Goal: Task Accomplishment & Management: Use online tool/utility

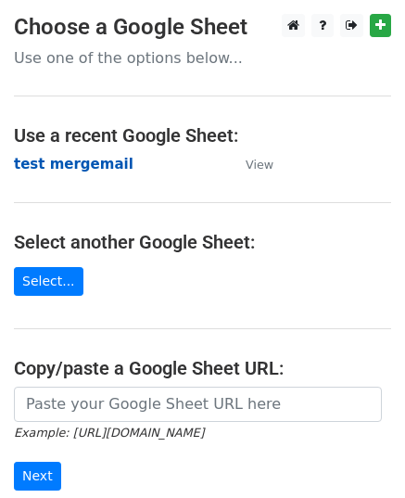
click at [76, 161] on strong "test mergemail" at bounding box center [74, 164] width 120 height 17
click at [74, 160] on strong "test mergemail" at bounding box center [74, 164] width 120 height 17
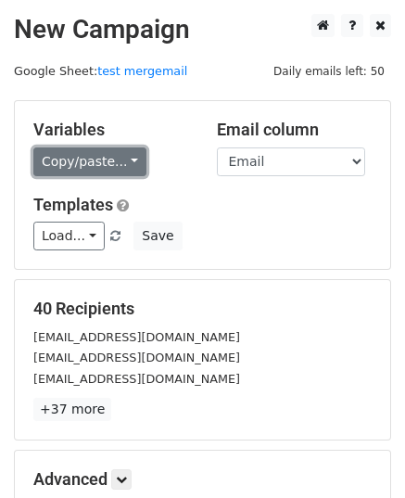
click at [106, 161] on link "Copy/paste..." at bounding box center [89, 161] width 113 height 29
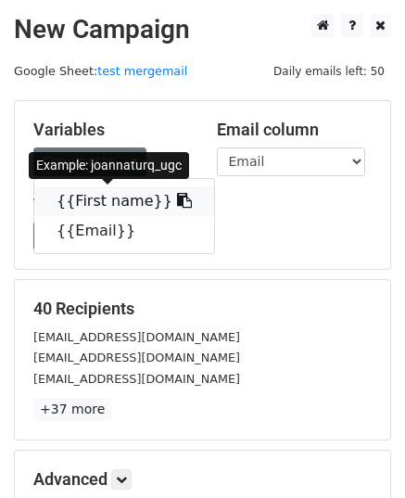
click at [80, 201] on link "{{First name}}" at bounding box center [124, 201] width 180 height 30
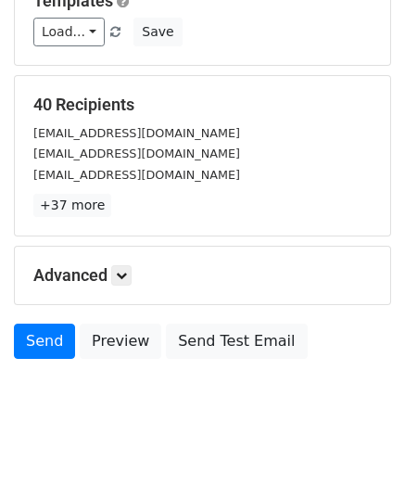
scroll to position [219, 0]
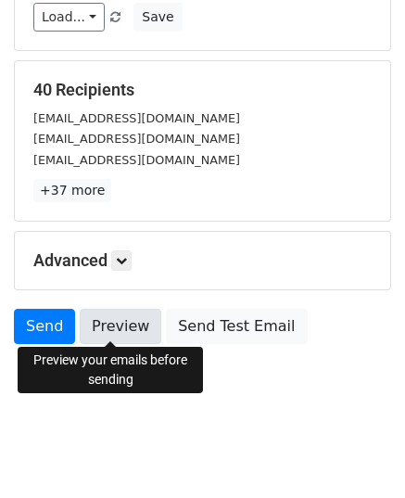
click at [105, 325] on link "Preview" at bounding box center [121, 326] width 82 height 35
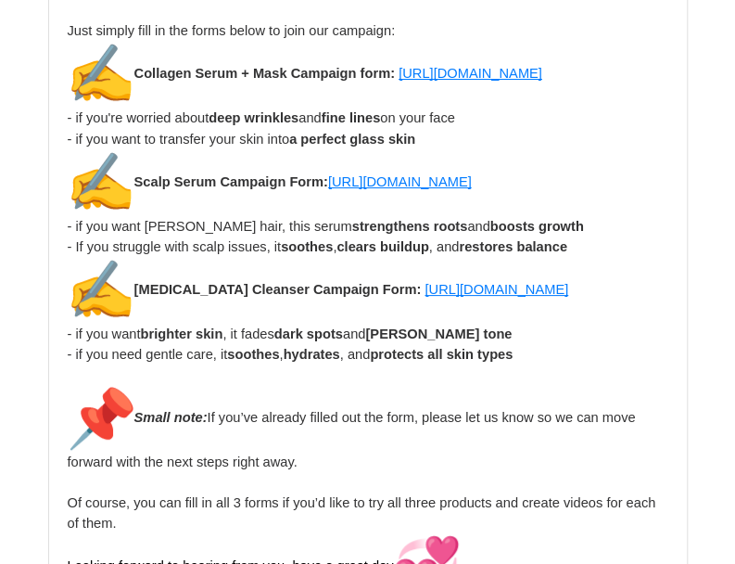
scroll to position [2411, 0]
